Goal: Information Seeking & Learning: Find specific fact

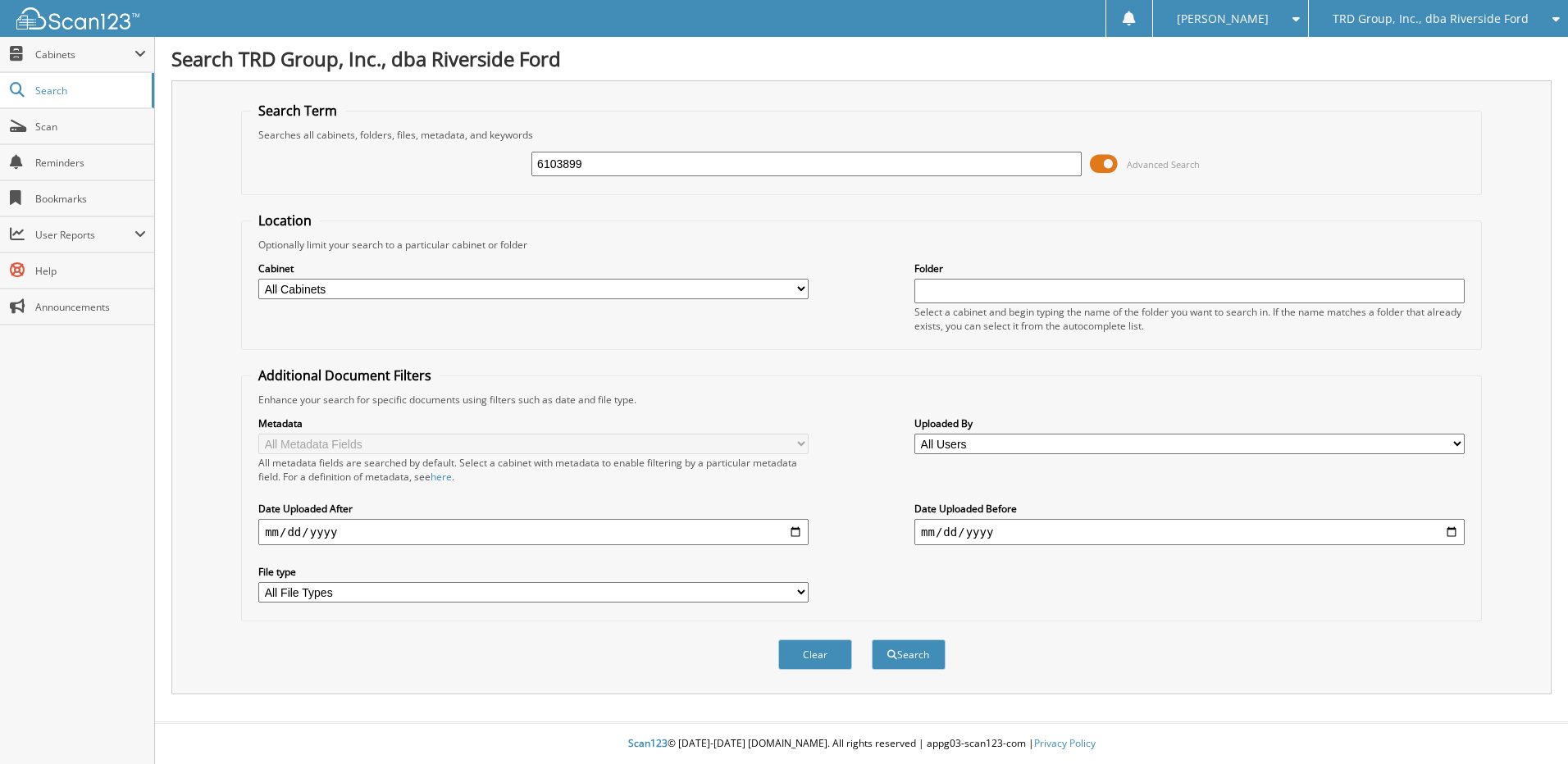
type input "6103899"
click at [872, 640] on button "Search" at bounding box center [908, 655] width 74 height 31
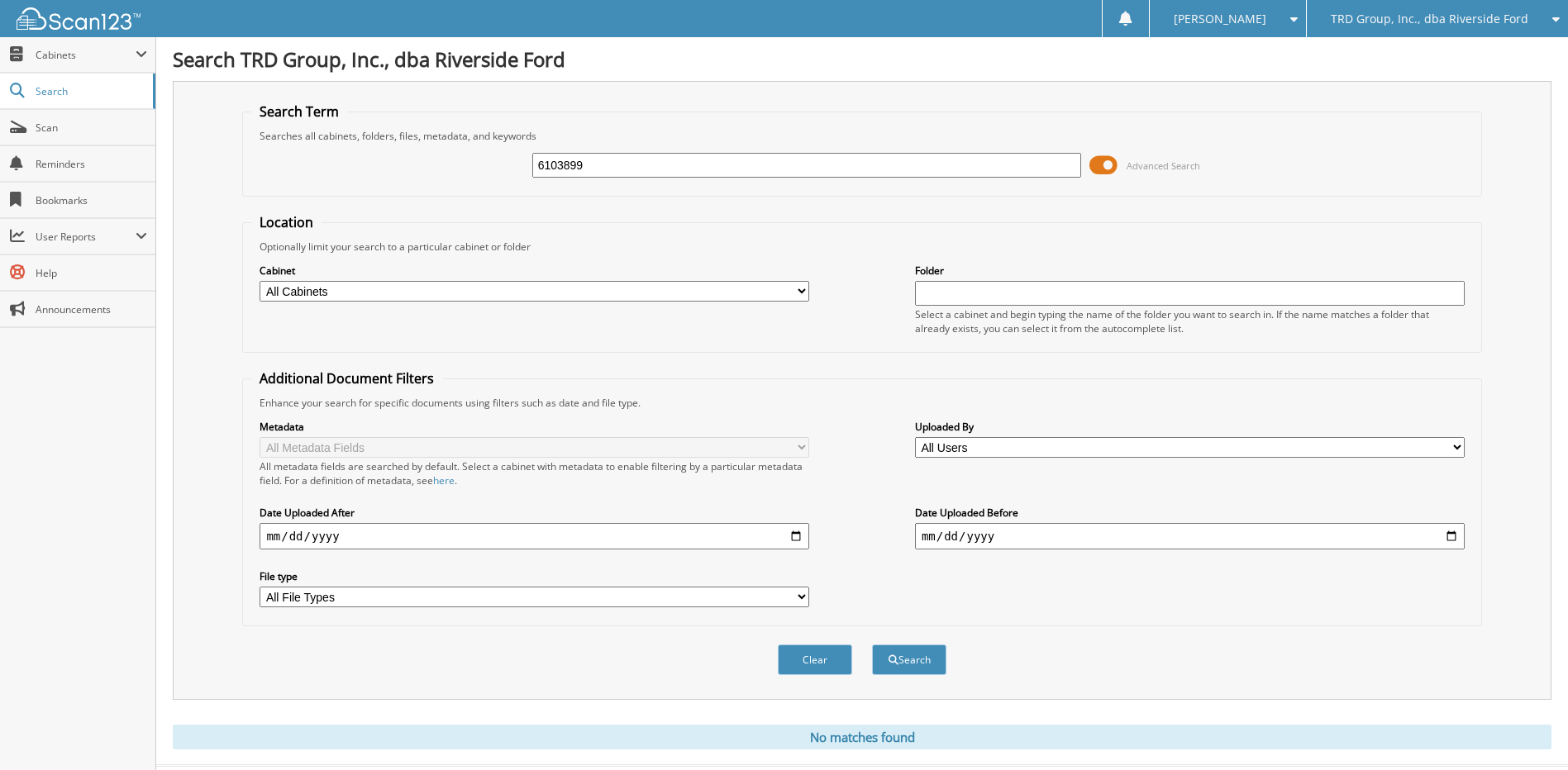
click at [627, 155] on input "6103899" at bounding box center [808, 165] width 550 height 25
click at [628, 171] on input "6103899" at bounding box center [808, 165] width 550 height 25
type input "7046763"
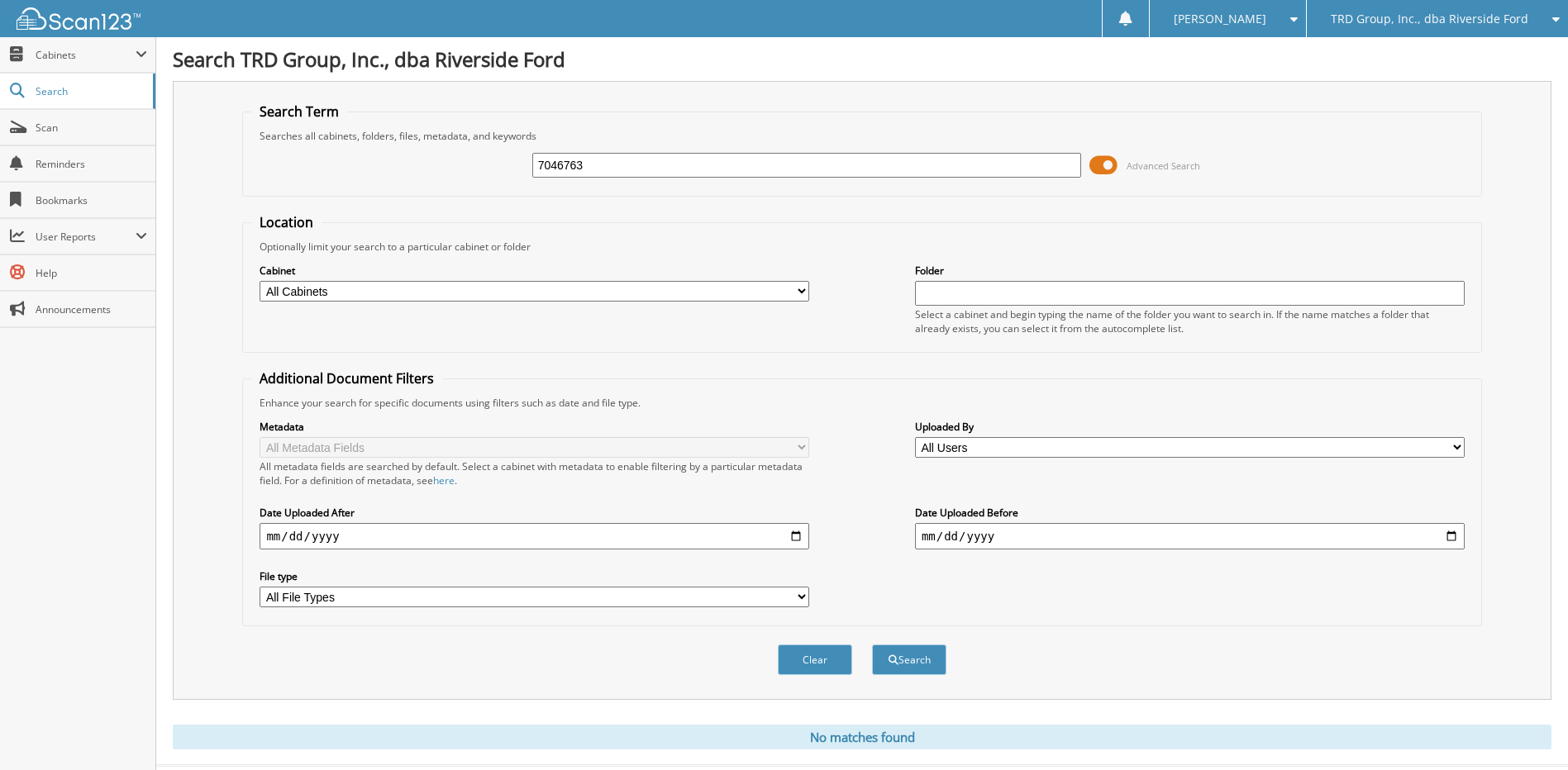
click at [872, 645] on button "Search" at bounding box center [909, 660] width 74 height 31
click at [683, 165] on input "7046763" at bounding box center [808, 165] width 550 height 25
click at [683, 166] on input "7046763" at bounding box center [808, 165] width 550 height 25
type input "7046763"
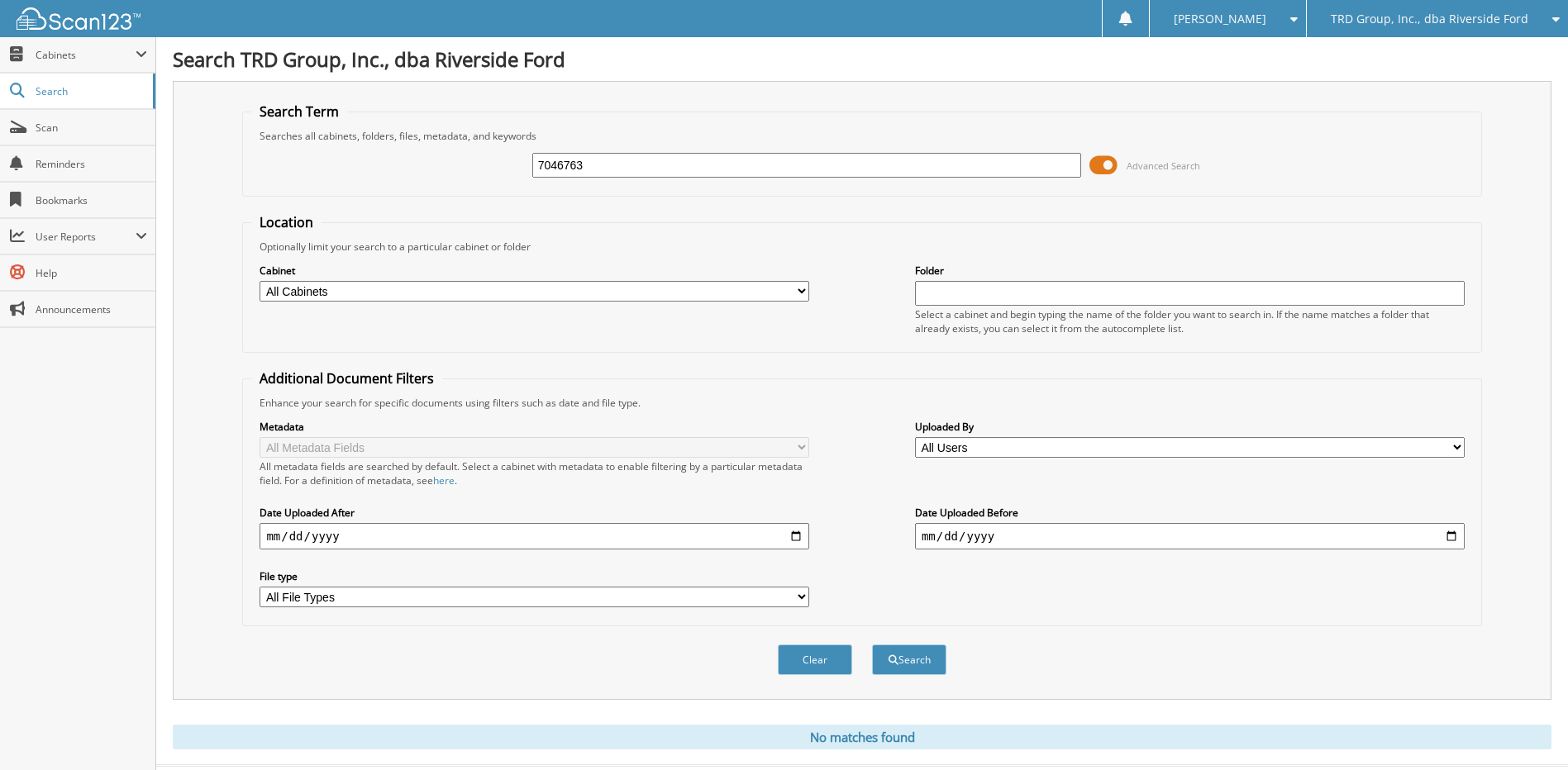
click at [872, 645] on button "Search" at bounding box center [909, 660] width 74 height 31
click at [642, 177] on input "7046763" at bounding box center [808, 165] width 550 height 25
click at [628, 169] on input "text" at bounding box center [808, 165] width 550 height 25
paste input "7046763"
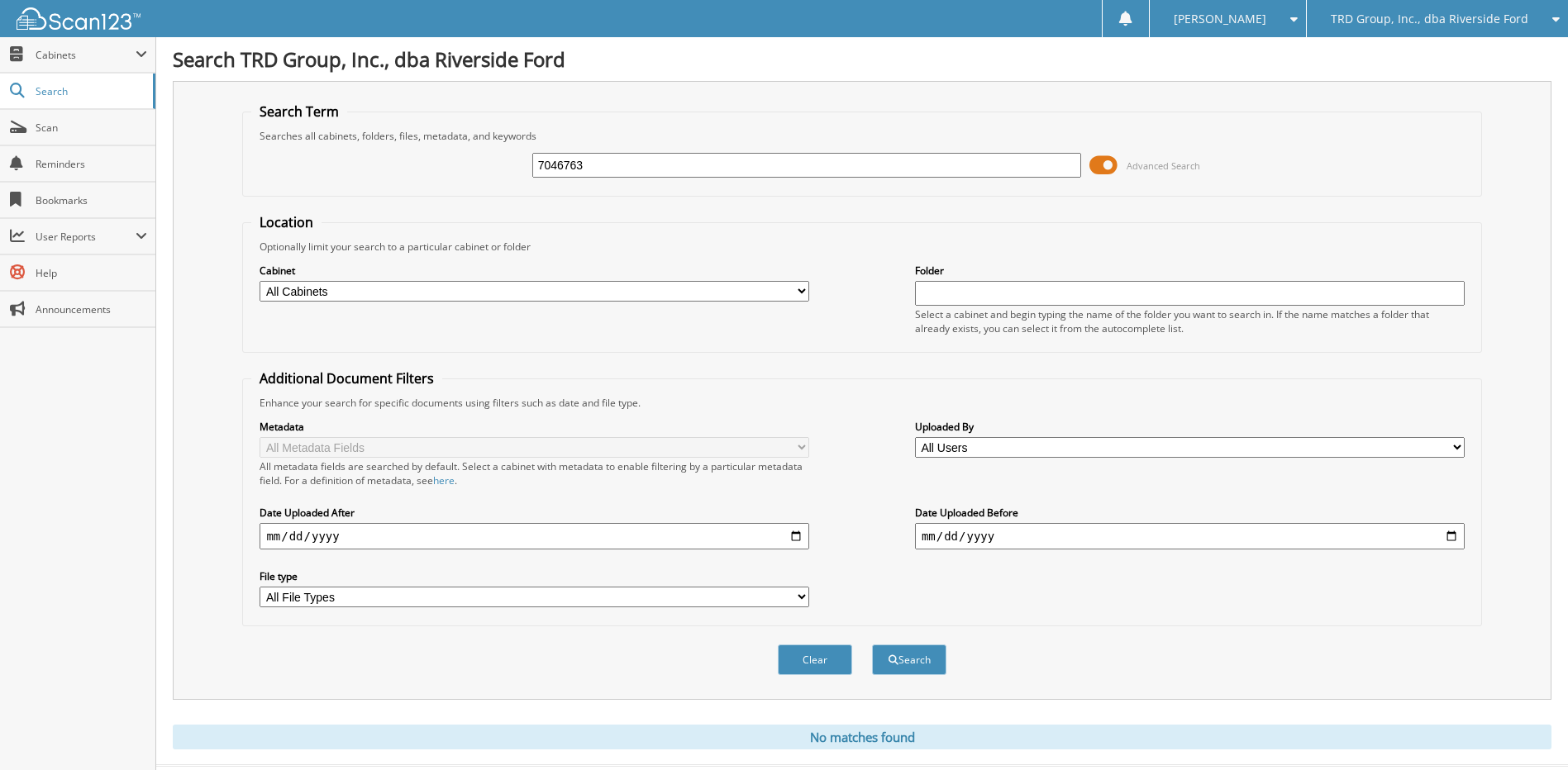
type input "7046763"
click at [872, 645] on button "Search" at bounding box center [909, 660] width 74 height 31
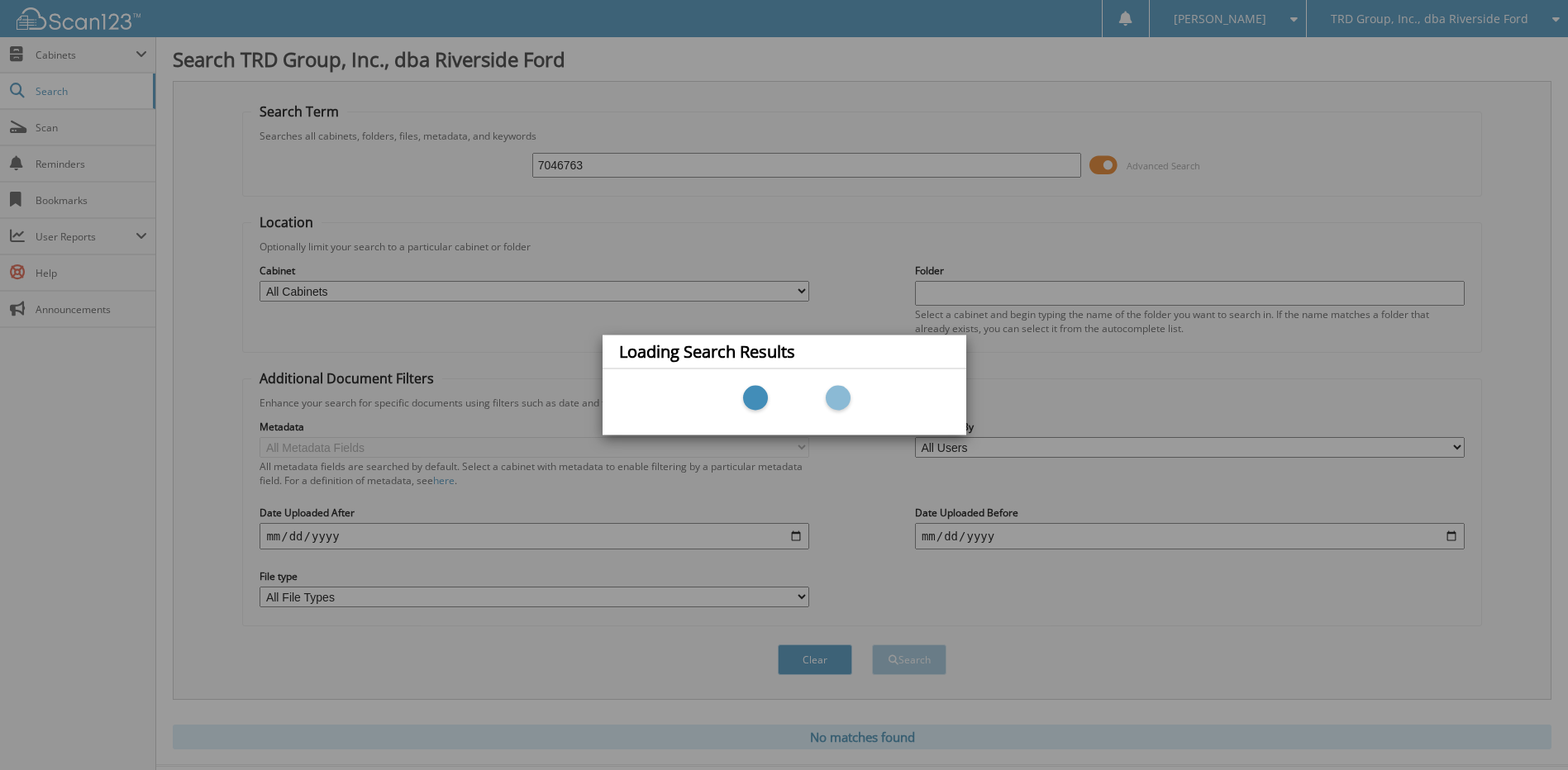
scroll to position [38, 0]
